Goal: Navigation & Orientation: Go to known website

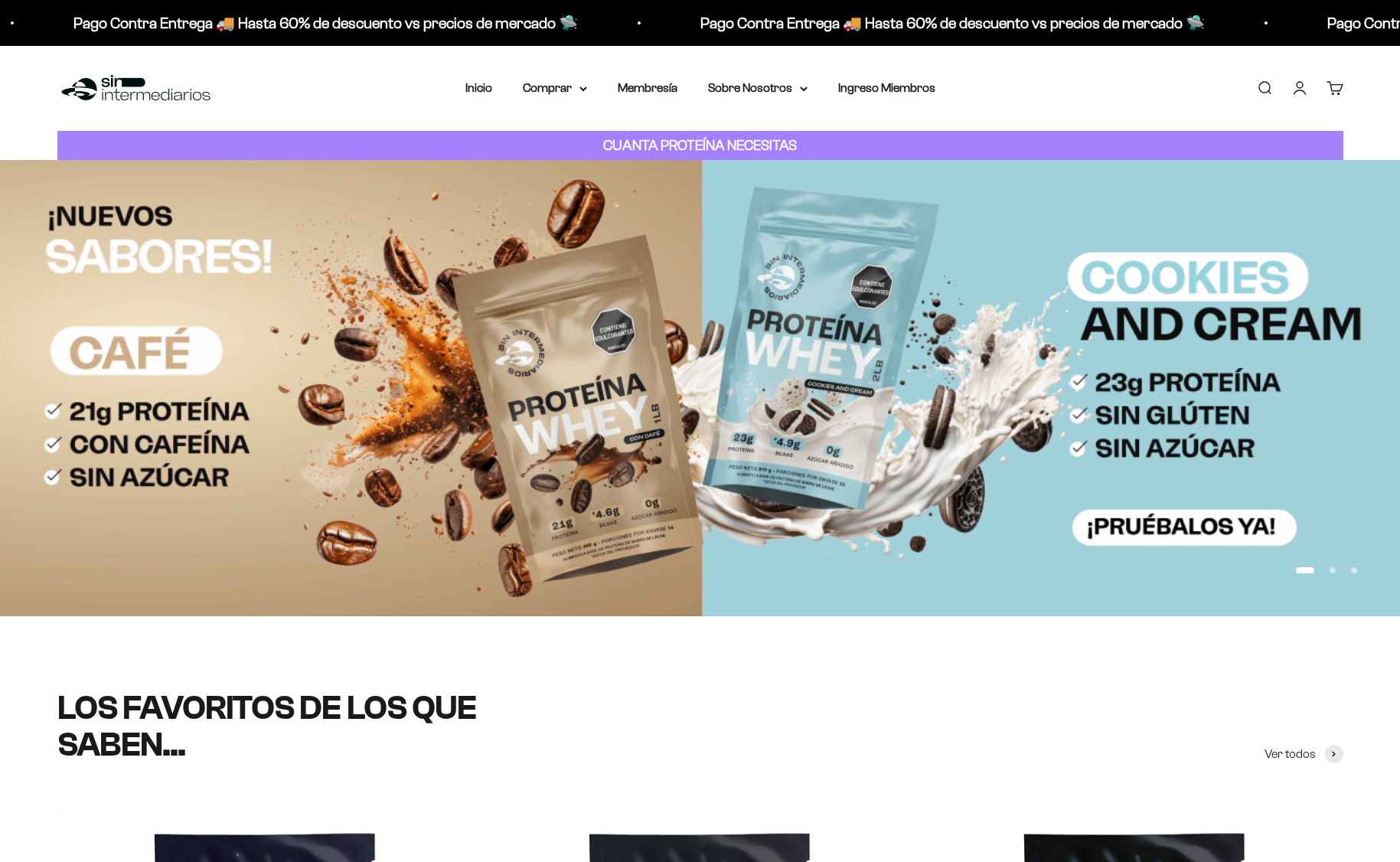
click at [1303, 86] on link "Iniciar sesión" at bounding box center [1300, 88] width 17 height 17
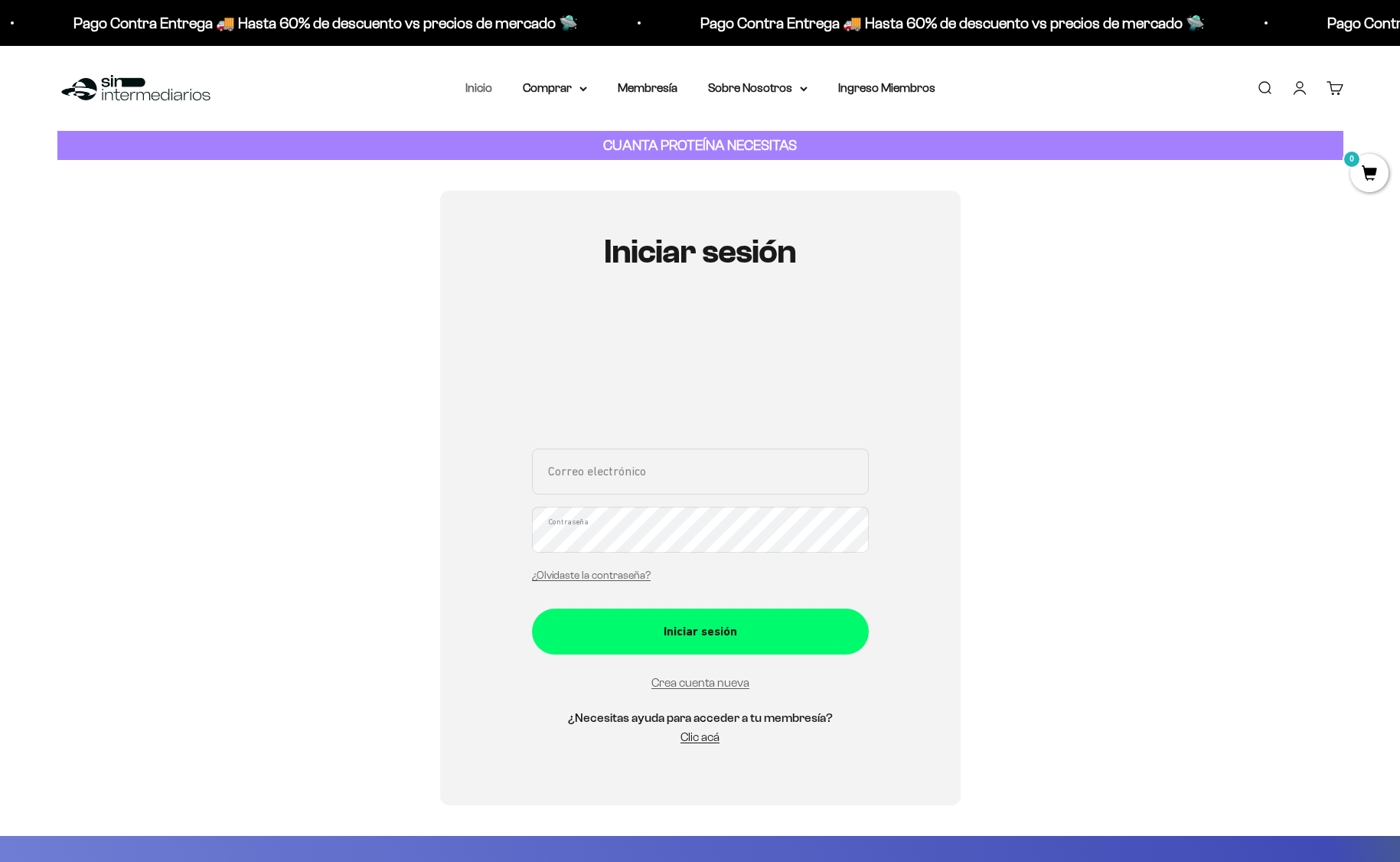
click at [473, 92] on link "Inicio" at bounding box center [478, 88] width 27 height 13
